Goal: Task Accomplishment & Management: Complete application form

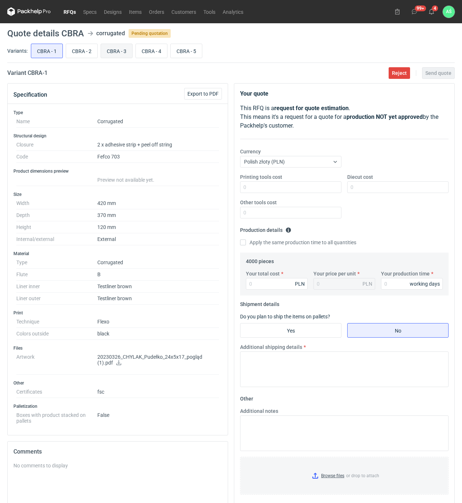
click at [115, 53] on input "CBRA - 3" at bounding box center [116, 51] width 31 height 14
radio input "true"
click at [334, 189] on input "Printing tools cost" at bounding box center [290, 187] width 101 height 12
type input "900"
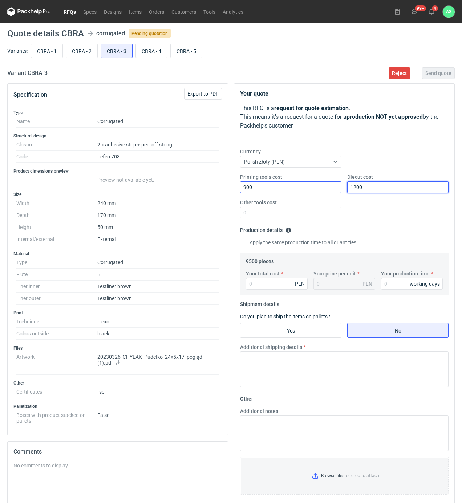
type input "1200"
type input "130"
type input "0.01"
type input "13"
type input "13202"
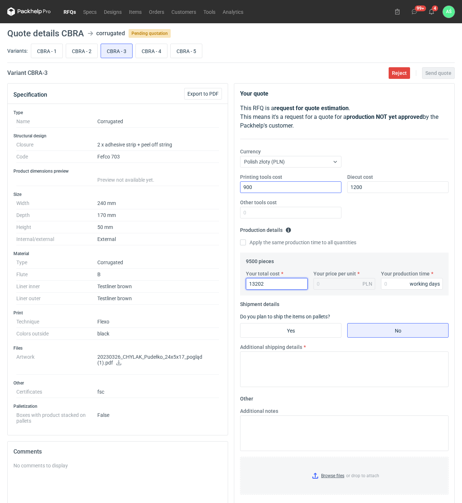
type input "1.39"
type input "13205"
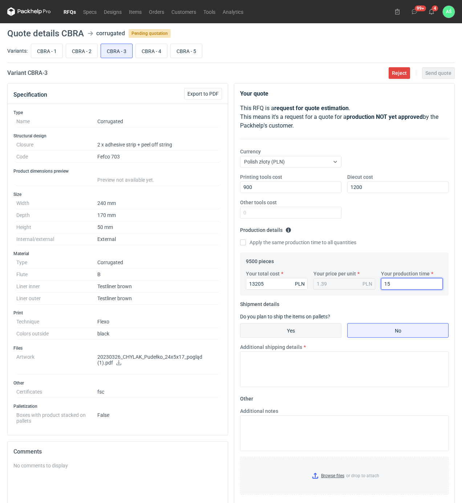
type input "15"
click at [324, 330] on input "Yes" at bounding box center [291, 331] width 101 height 14
radio input "true"
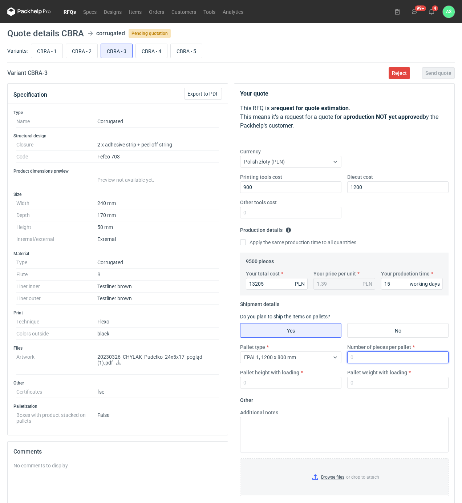
click at [352, 357] on input "Number of pieces per pallet" at bounding box center [398, 358] width 101 height 12
drag, startPoint x: 393, startPoint y: 286, endPoint x: 389, endPoint y: 286, distance: 4.8
click at [389, 286] on input "15" at bounding box center [412, 284] width 62 height 12
click at [363, 360] on input "Number of pieces per pallet" at bounding box center [398, 358] width 101 height 12
click at [396, 286] on input "16" at bounding box center [412, 284] width 62 height 12
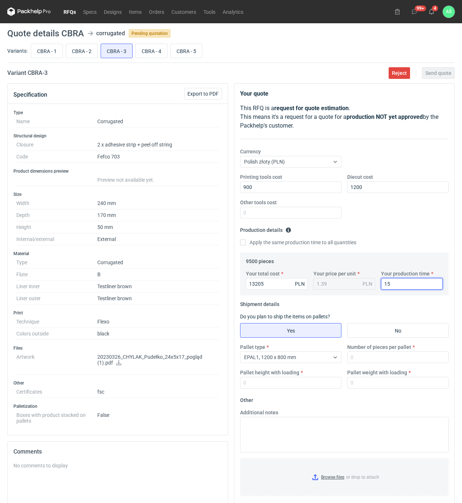
type input "15"
type input "1600"
type input "1900"
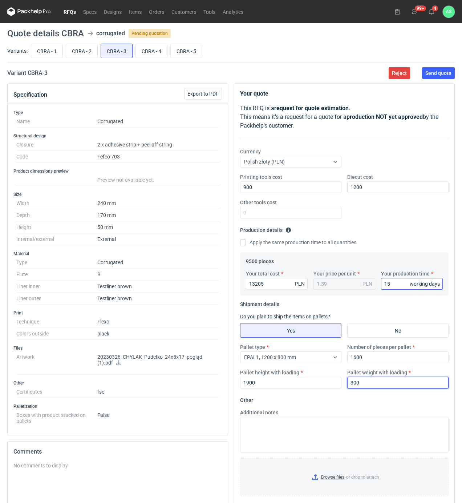
type input "300"
click at [336, 480] on input "Browse files or drop to attach" at bounding box center [344, 477] width 207 height 36
click at [428, 79] on button "Send quote" at bounding box center [438, 73] width 33 height 12
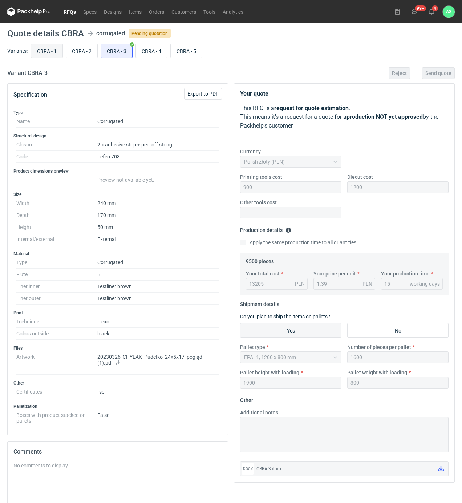
click at [53, 50] on input "CBRA - 1" at bounding box center [46, 51] width 31 height 14
radio input "true"
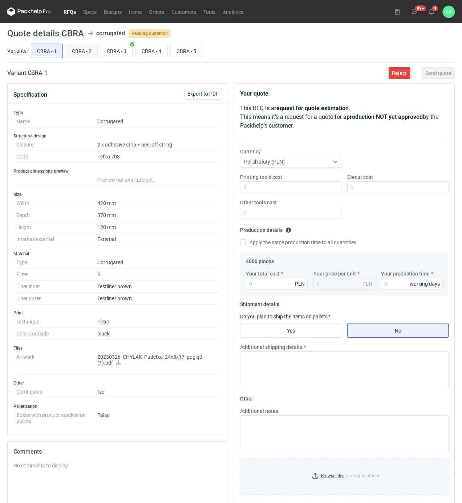
click at [76, 50] on input "CBRA - 2" at bounding box center [81, 51] width 31 height 14
radio input "true"
click at [105, 47] on input "CBRA - 3" at bounding box center [116, 51] width 31 height 14
radio input "true"
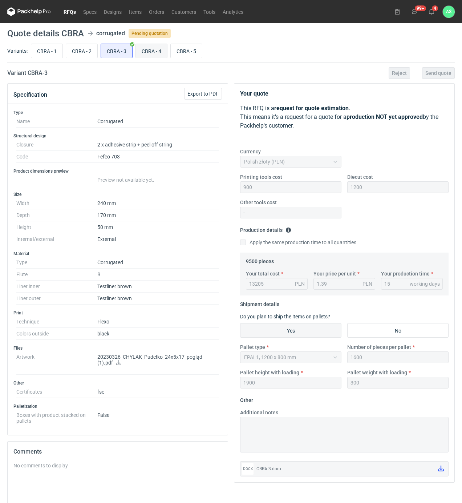
click at [152, 50] on input "CBRA - 4" at bounding box center [151, 51] width 31 height 14
radio input "true"
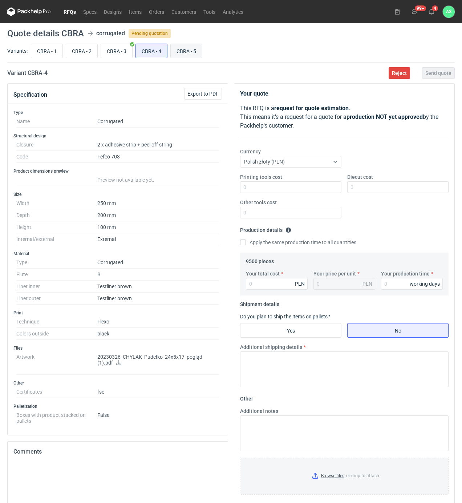
click at [191, 51] on input "CBRA - 5" at bounding box center [186, 51] width 31 height 14
radio input "true"
click at [156, 51] on input "CBRA - 4" at bounding box center [151, 51] width 31 height 14
radio input "true"
click at [77, 48] on input "CBRA - 2" at bounding box center [81, 51] width 31 height 14
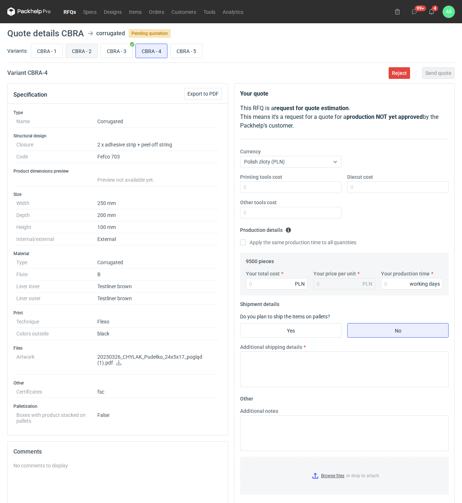
radio input "true"
click at [42, 48] on input "CBRA - 1" at bounding box center [46, 51] width 31 height 14
radio input "true"
click at [116, 364] on icon at bounding box center [119, 362] width 6 height 5
click at [269, 189] on input "Printing tools cost" at bounding box center [290, 187] width 101 height 12
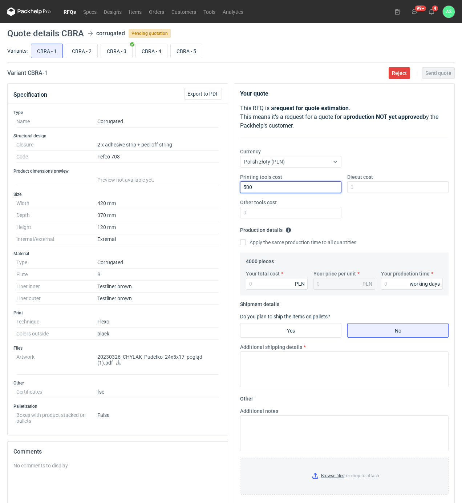
type input "500"
type input "1200"
type input "16960"
type input "4.24"
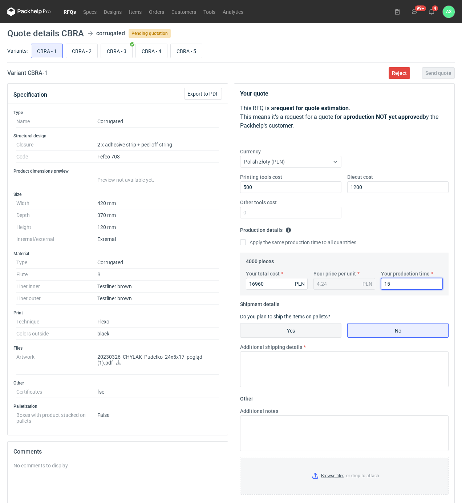
type input "15"
drag, startPoint x: 282, startPoint y: 331, endPoint x: 295, endPoint y: 336, distance: 14.0
click at [283, 331] on input "Yes" at bounding box center [291, 331] width 101 height 14
radio input "true"
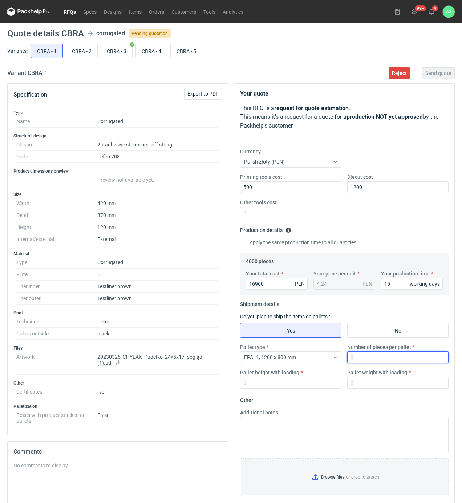
click at [382, 360] on input "Number of pieces per pallet" at bounding box center [398, 358] width 101 height 12
type input "400"
type input "1850"
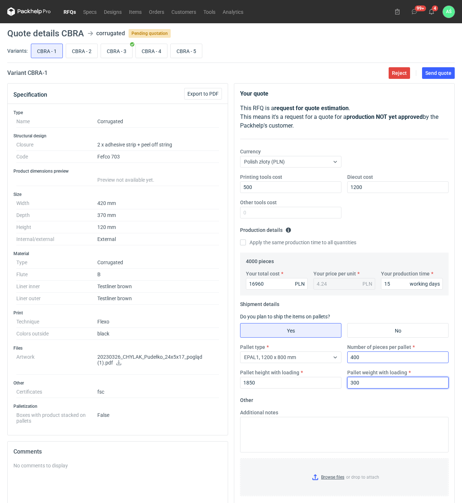
type input "300"
click at [340, 480] on input "Browse files or drop to attach" at bounding box center [344, 477] width 207 height 36
click at [435, 80] on main "Quote details CBRA corrugated Pending quotation Variants: CBRA - 1 CBRA - 2 CBR…" at bounding box center [231, 319] width 454 height 593
click at [434, 76] on button "Send quote" at bounding box center [438, 73] width 33 height 12
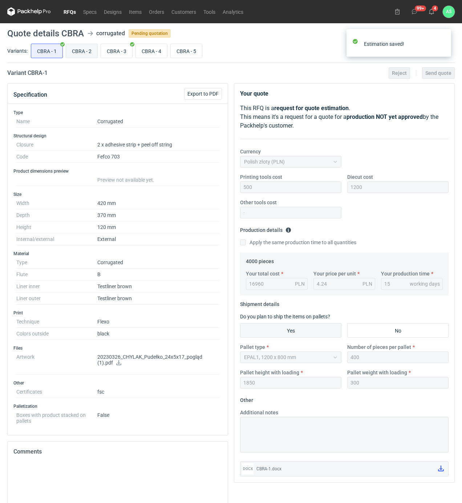
click at [82, 49] on input "CBRA - 2" at bounding box center [81, 51] width 31 height 14
radio input "true"
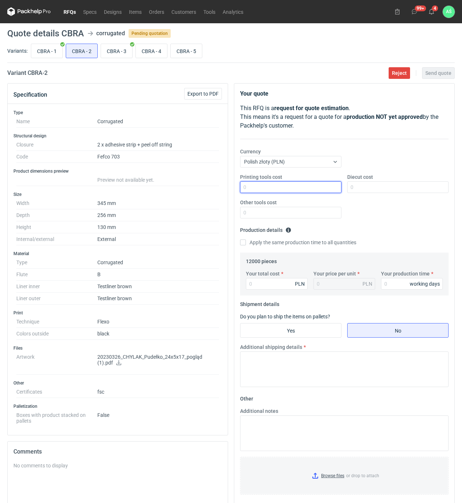
click at [283, 185] on input "Printing tools cost" at bounding box center [290, 187] width 101 height 12
type input "900"
type input "1700"
type input "25440"
type input "2.12"
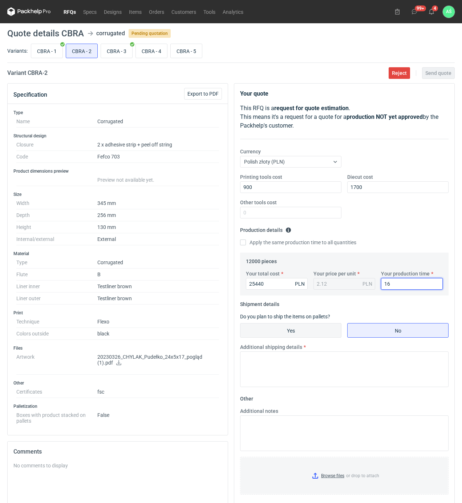
type input "16"
click at [301, 328] on input "Yes" at bounding box center [291, 331] width 101 height 14
radio input "true"
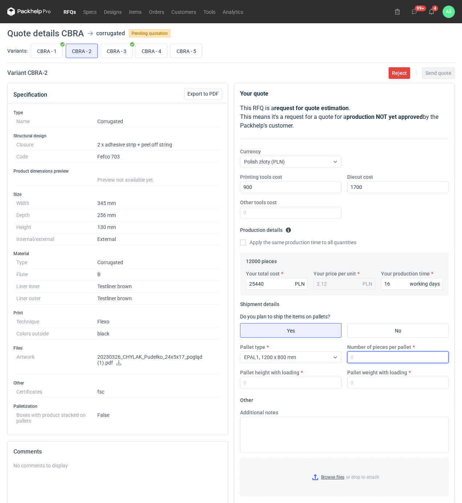
click at [374, 358] on input "Number of pieces per pallet" at bounding box center [398, 358] width 101 height 12
type input "800"
type input "1850"
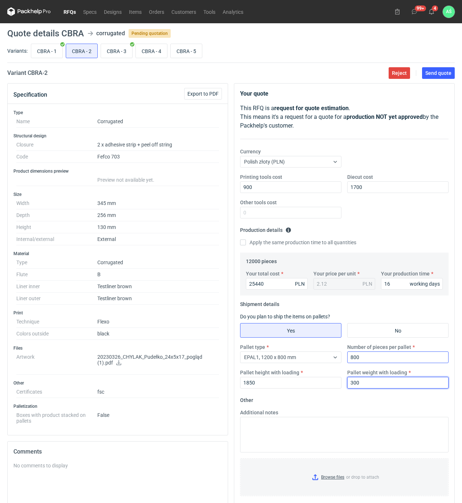
type input "300"
click at [339, 482] on input "Browse files or drop to attach" at bounding box center [344, 477] width 207 height 36
click at [441, 76] on span "Send quote" at bounding box center [439, 73] width 26 height 5
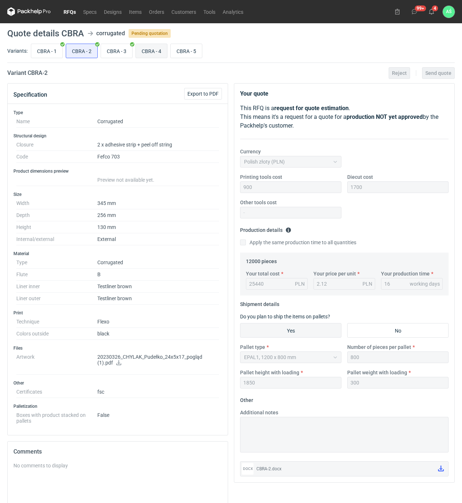
click at [159, 52] on input "CBRA - 4" at bounding box center [151, 51] width 31 height 14
radio input "true"
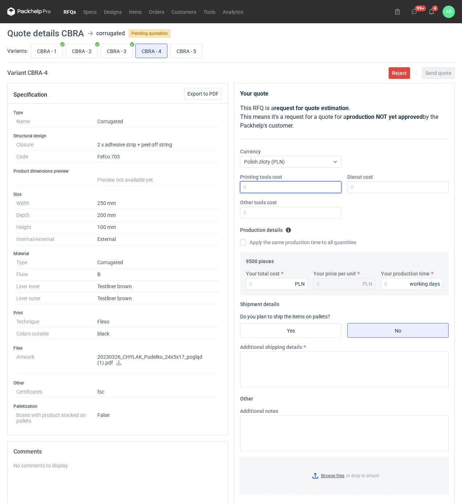
click at [335, 187] on input "Printing tools cost" at bounding box center [290, 187] width 101 height 12
type input "800"
type input "1350"
type input "15390"
type input "1.62"
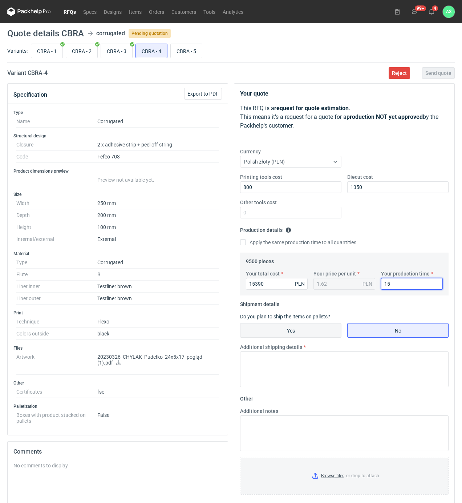
type input "15"
click at [287, 337] on input "Yes" at bounding box center [291, 331] width 101 height 14
radio input "true"
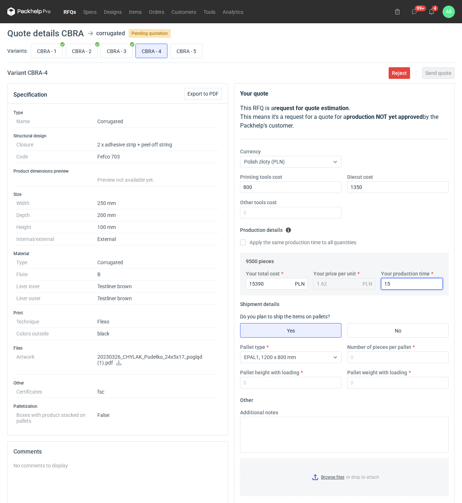
drag, startPoint x: 392, startPoint y: 285, endPoint x: 388, endPoint y: 286, distance: 4.4
click at [388, 286] on input "15" at bounding box center [412, 284] width 62 height 12
type input "16"
click at [373, 360] on input "Number of pieces per pallet" at bounding box center [398, 358] width 101 height 12
type input "1600"
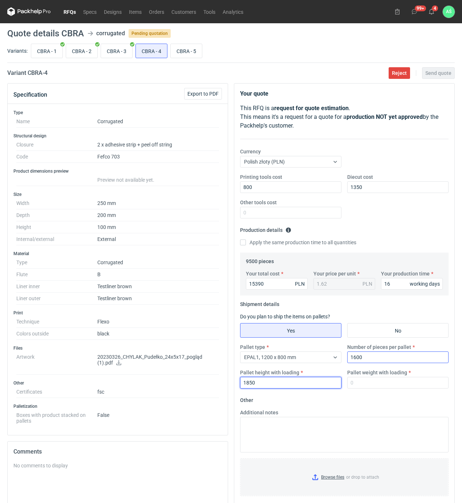
type input "1850"
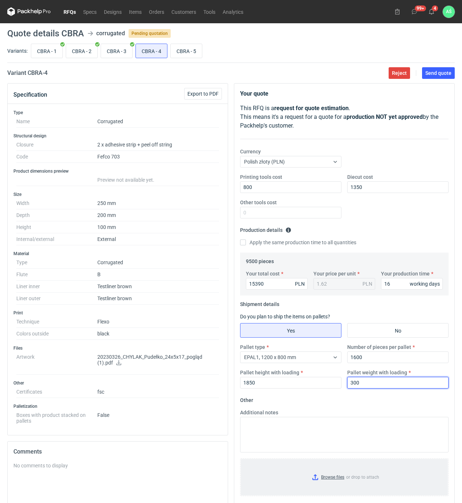
type input "300"
click at [332, 478] on input "Browse files or drop to attach" at bounding box center [344, 477] width 207 height 36
click at [445, 73] on span "Send quote" at bounding box center [439, 73] width 26 height 5
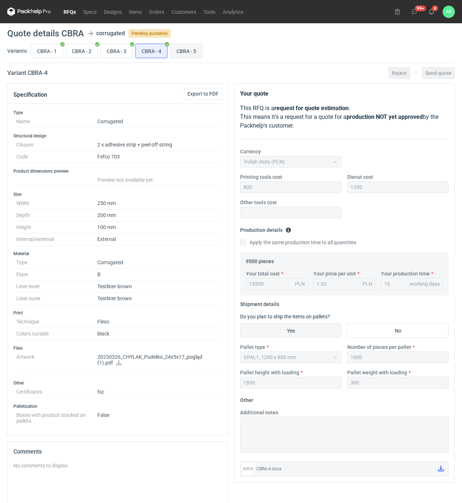
click at [186, 50] on input "CBRA - 5" at bounding box center [186, 51] width 31 height 14
radio input "true"
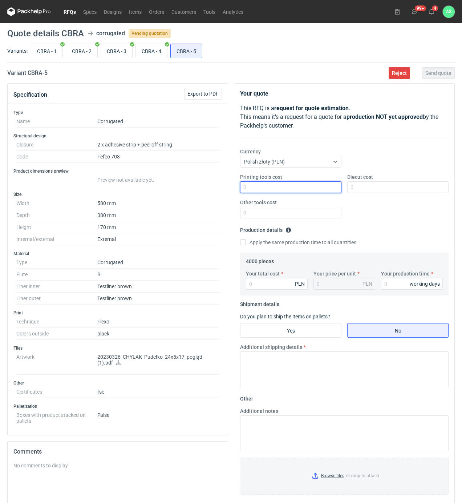
click at [332, 189] on input "Printing tools cost" at bounding box center [290, 187] width 101 height 12
type input "1000"
type input "4200"
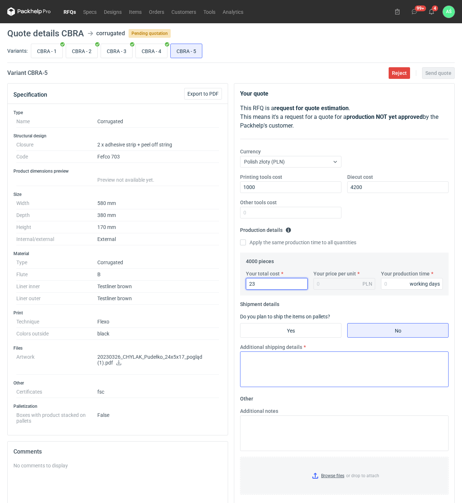
type input "230"
type input "0.06"
type input "23"
type input "0.01"
type input "23200"
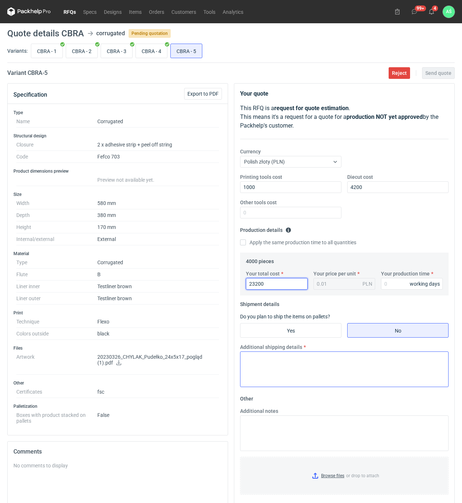
type input "5.8"
type input "23200"
type input "18"
click at [310, 338] on label "Yes" at bounding box center [290, 330] width 101 height 15
click at [310, 337] on input "Yes" at bounding box center [291, 331] width 101 height 14
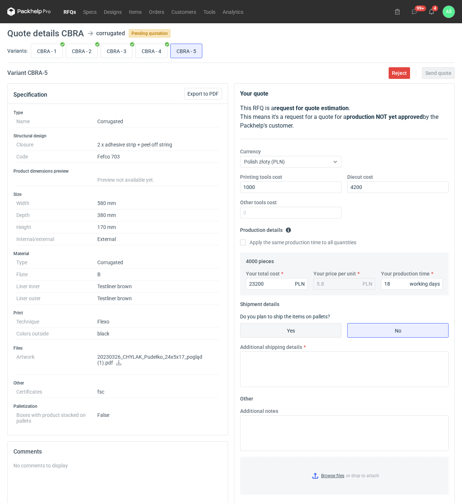
radio input "true"
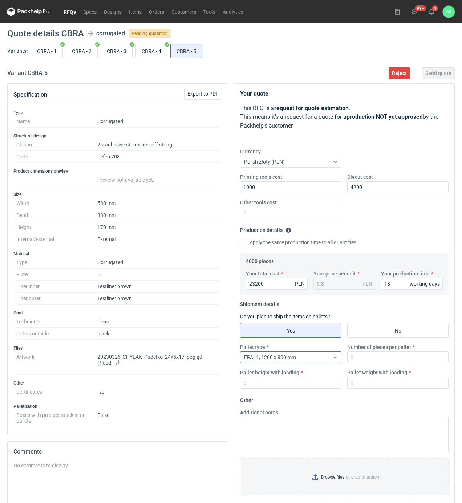
click at [293, 358] on span "EPAL1, 1200 x 800 mm" at bounding box center [270, 357] width 52 height 6
click at [285, 384] on span "EPAL2, 1200 x 1000 mm" at bounding box center [273, 386] width 55 height 7
click at [377, 361] on input "Number of pieces per pallet" at bounding box center [398, 358] width 101 height 12
type input "400"
type input "1900"
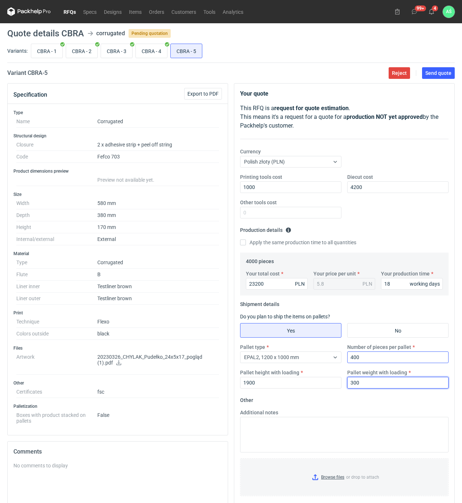
type input "300"
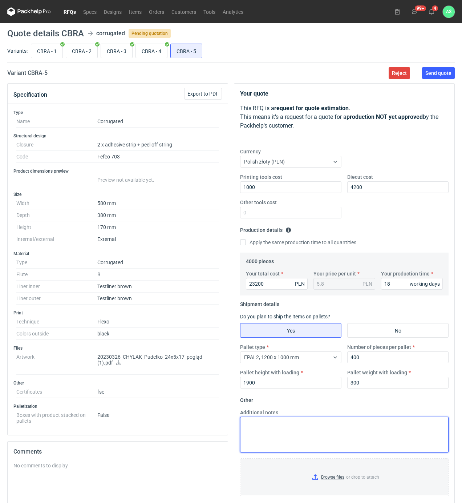
scroll to position [115, 0]
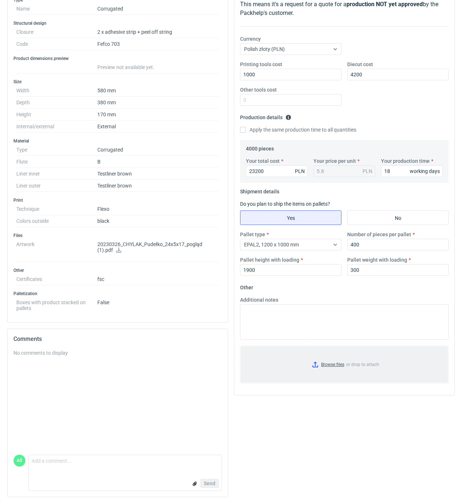
click at [345, 365] on input "Browse files or drop to attach" at bounding box center [344, 364] width 207 height 36
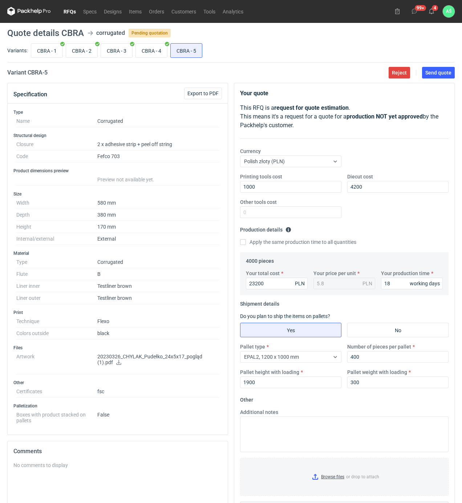
scroll to position [0, 0]
click at [438, 72] on span "Send quote" at bounding box center [439, 73] width 26 height 5
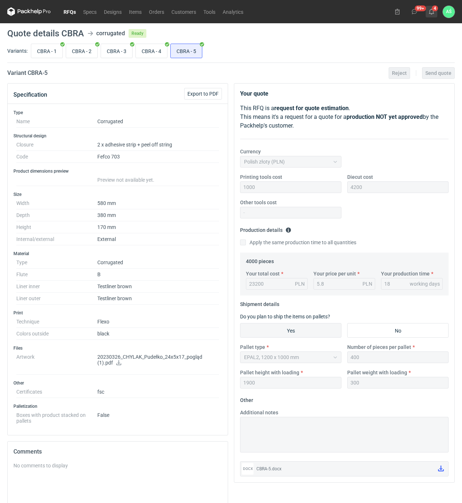
click at [434, 10] on icon at bounding box center [432, 12] width 6 height 6
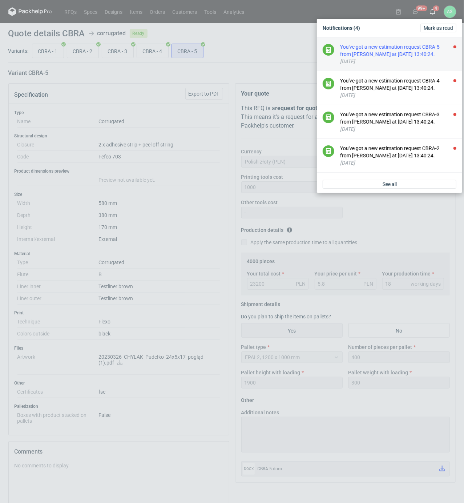
click at [408, 49] on div "You've got a new estimation request CBRA-5 from [PERSON_NAME] at [DATE] 13:40:2…" at bounding box center [398, 50] width 116 height 15
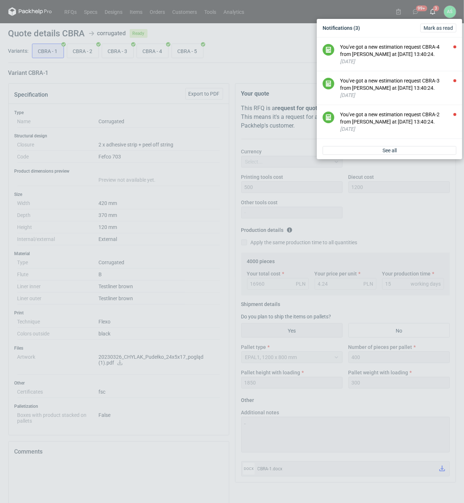
click at [408, 49] on div "You've got a new estimation request CBRA-4 from [PERSON_NAME] at [DATE] 13:40:2…" at bounding box center [398, 50] width 116 height 15
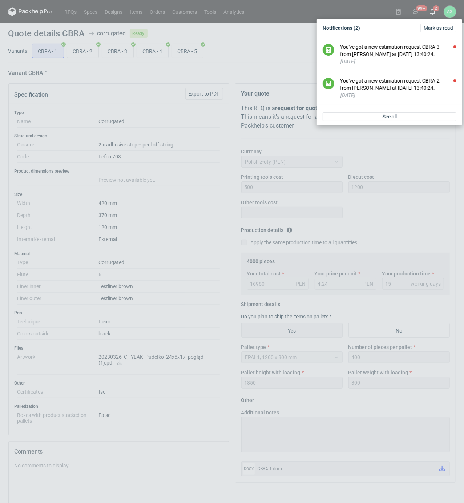
click at [408, 49] on div "You've got a new estimation request CBRA-3 from [PERSON_NAME] at [DATE] 13:40:2…" at bounding box center [398, 50] width 116 height 15
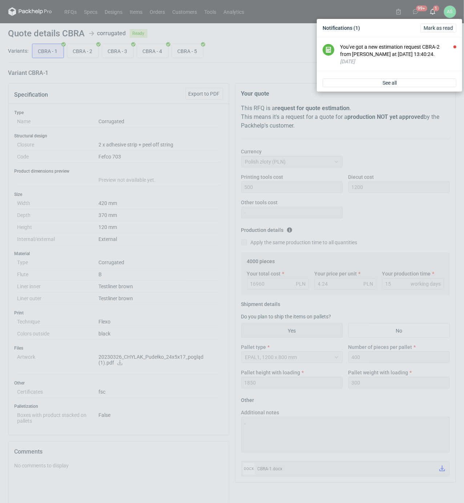
click at [408, 49] on div "You've got a new estimation request CBRA-2 from [PERSON_NAME] at [DATE] 13:40:2…" at bounding box center [398, 50] width 116 height 15
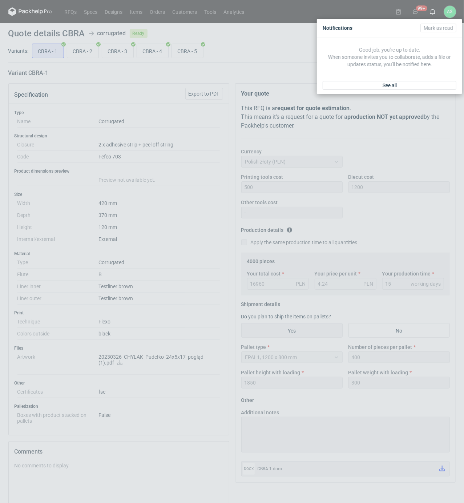
click at [271, 58] on div "Notifications [PERSON_NAME] as read Good job, you're up to date. When someone i…" at bounding box center [232, 251] width 464 height 503
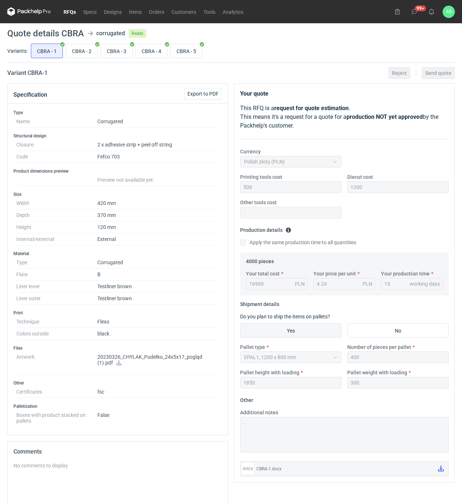
click at [66, 10] on link "RFQs" at bounding box center [70, 11] width 20 height 9
